Goal: Task Accomplishment & Management: Manage account settings

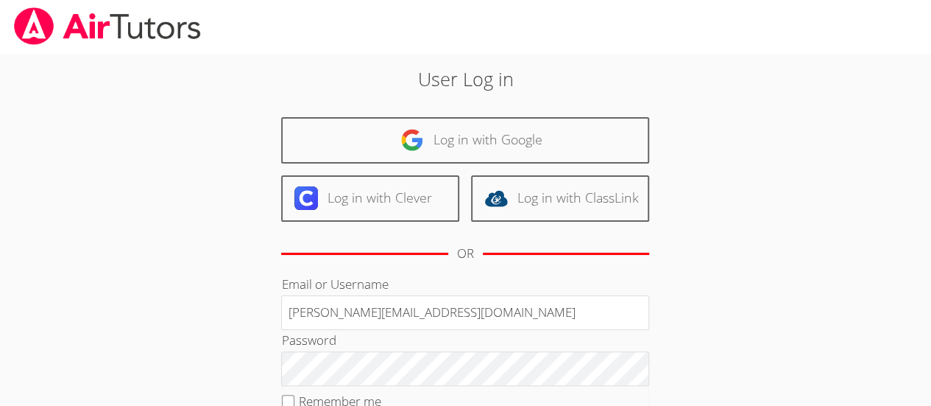
click at [450, 311] on input "Deniseandrews@airtutors.org" at bounding box center [465, 312] width 368 height 35
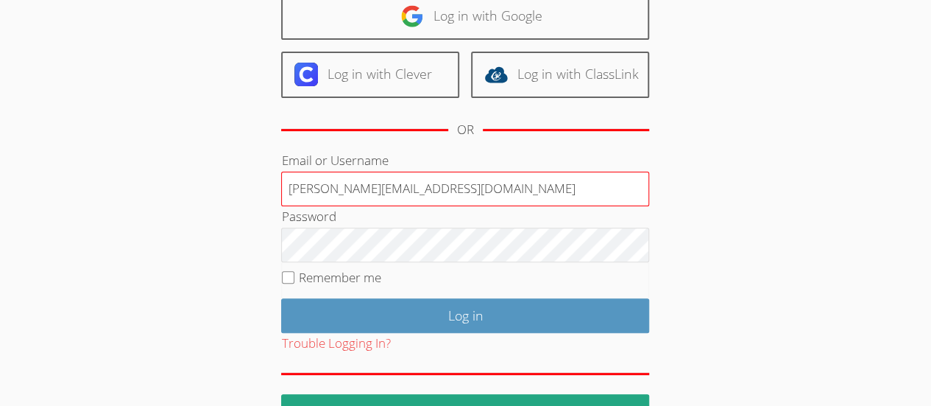
scroll to position [125, 0]
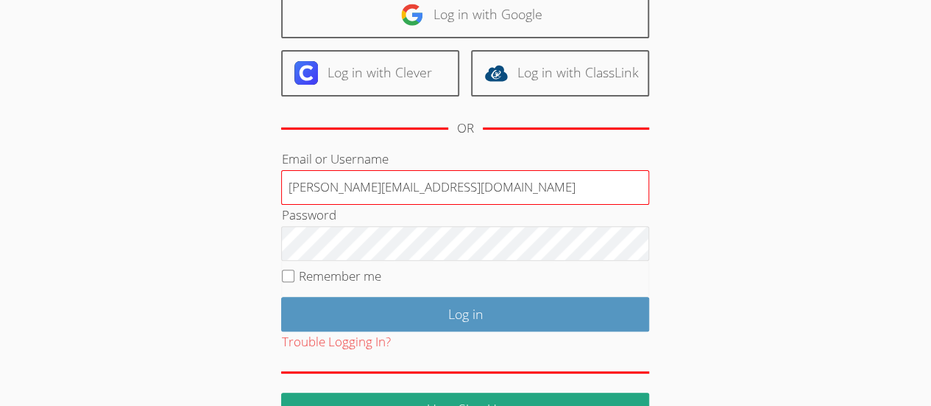
type input "Deniseandrewstutor@gmail.com"
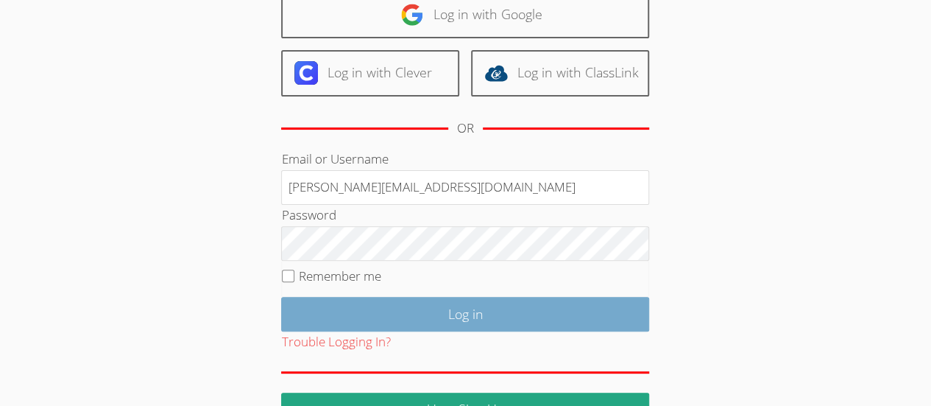
click at [298, 297] on input "Log in" at bounding box center [465, 314] width 368 height 35
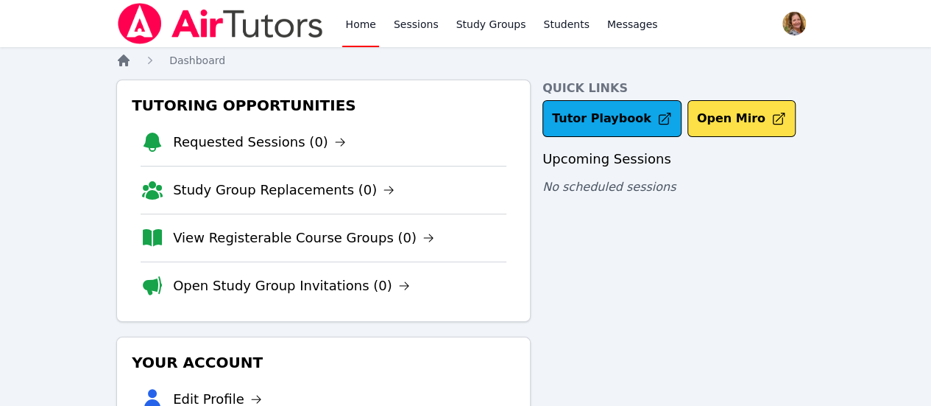
click at [125, 66] on icon "Breadcrumb" at bounding box center [123, 60] width 15 height 15
click at [418, 31] on link "Sessions" at bounding box center [416, 23] width 51 height 47
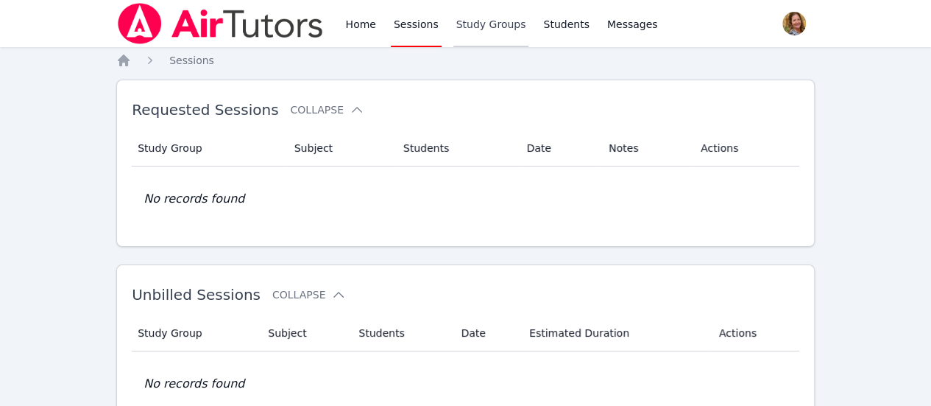
click at [480, 31] on link "Study Groups" at bounding box center [492, 23] width 76 height 47
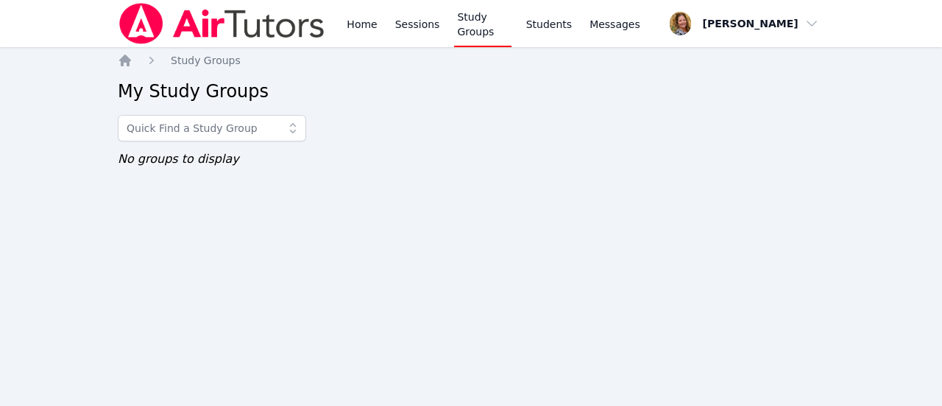
click at [249, 133] on input "text" at bounding box center [212, 128] width 188 height 27
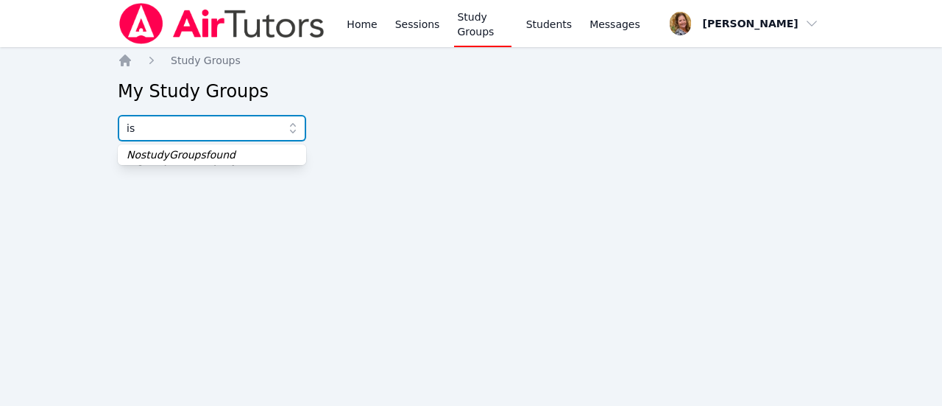
type input "i"
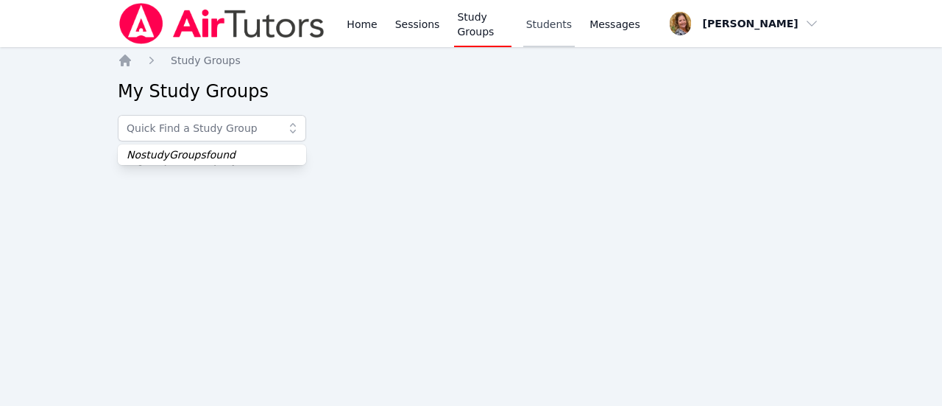
click at [560, 31] on link "Students" at bounding box center [549, 23] width 52 height 47
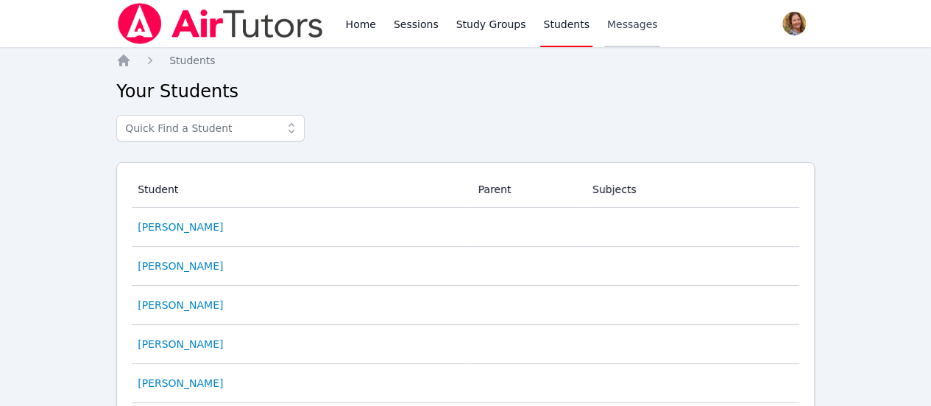
click at [617, 29] on span "Messages" at bounding box center [632, 24] width 51 height 15
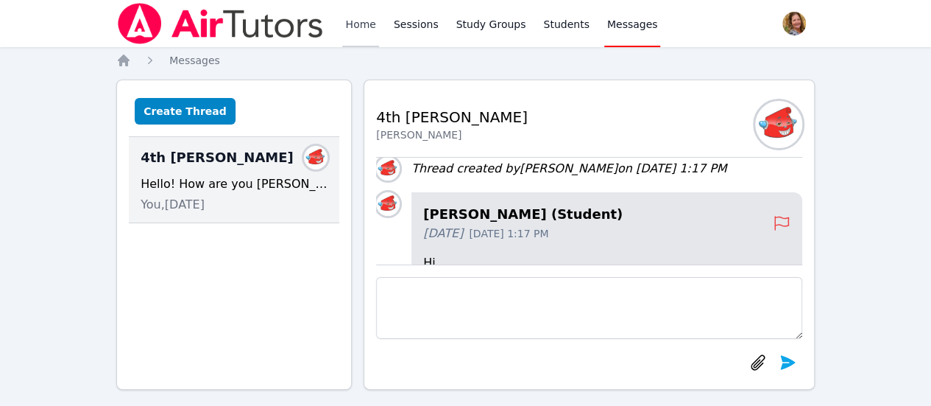
click at [347, 24] on link "Home" at bounding box center [360, 23] width 36 height 47
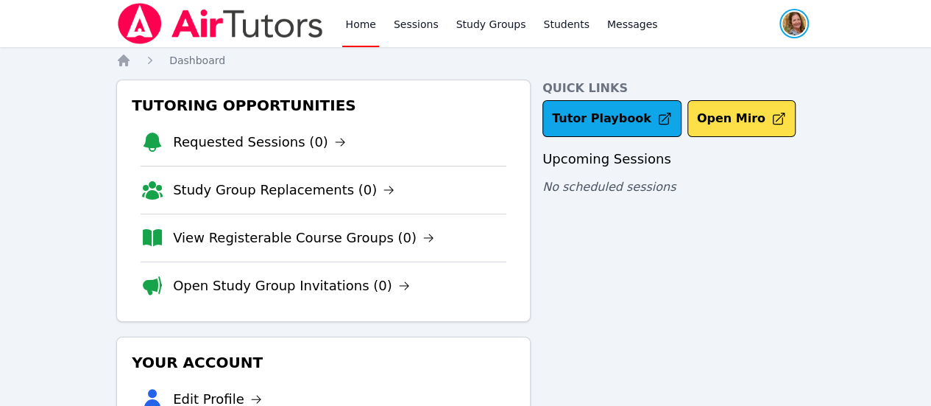
click at [778, 25] on span "button" at bounding box center [794, 23] width 32 height 32
click at [707, 92] on button "Logout" at bounding box center [735, 84] width 141 height 27
